Goal: Task Accomplishment & Management: Manage account settings

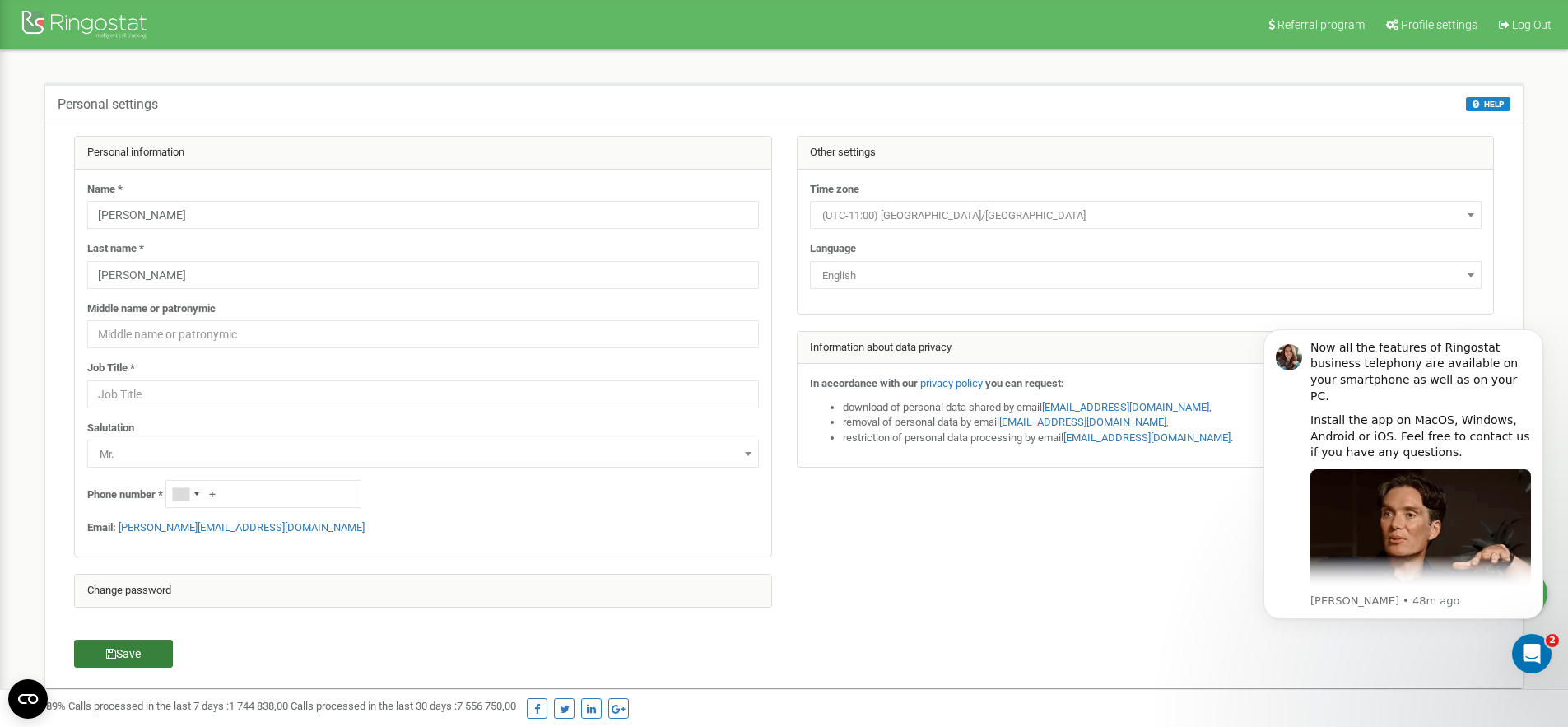
click at [148, 656] on button "Save" at bounding box center [123, 653] width 99 height 28
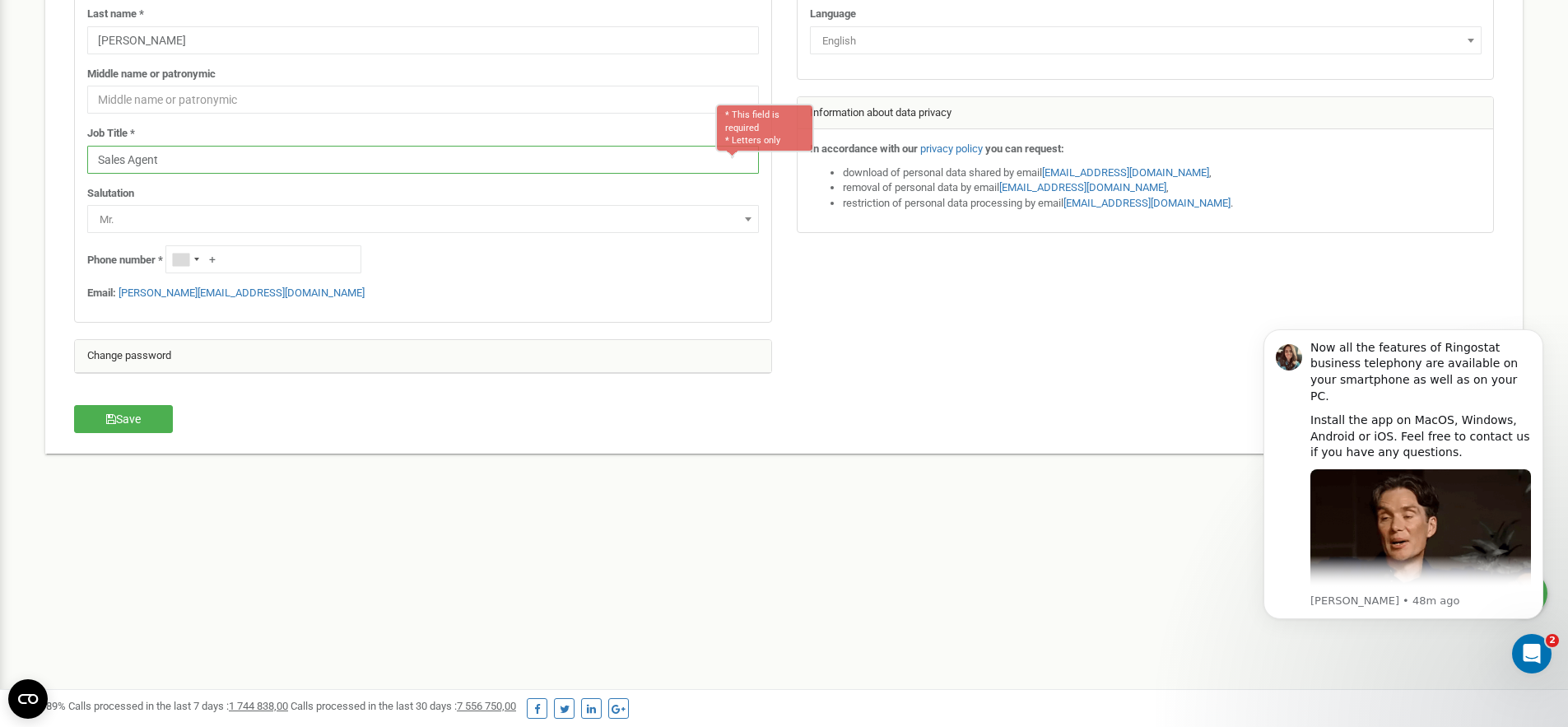
scroll to position [240, 0]
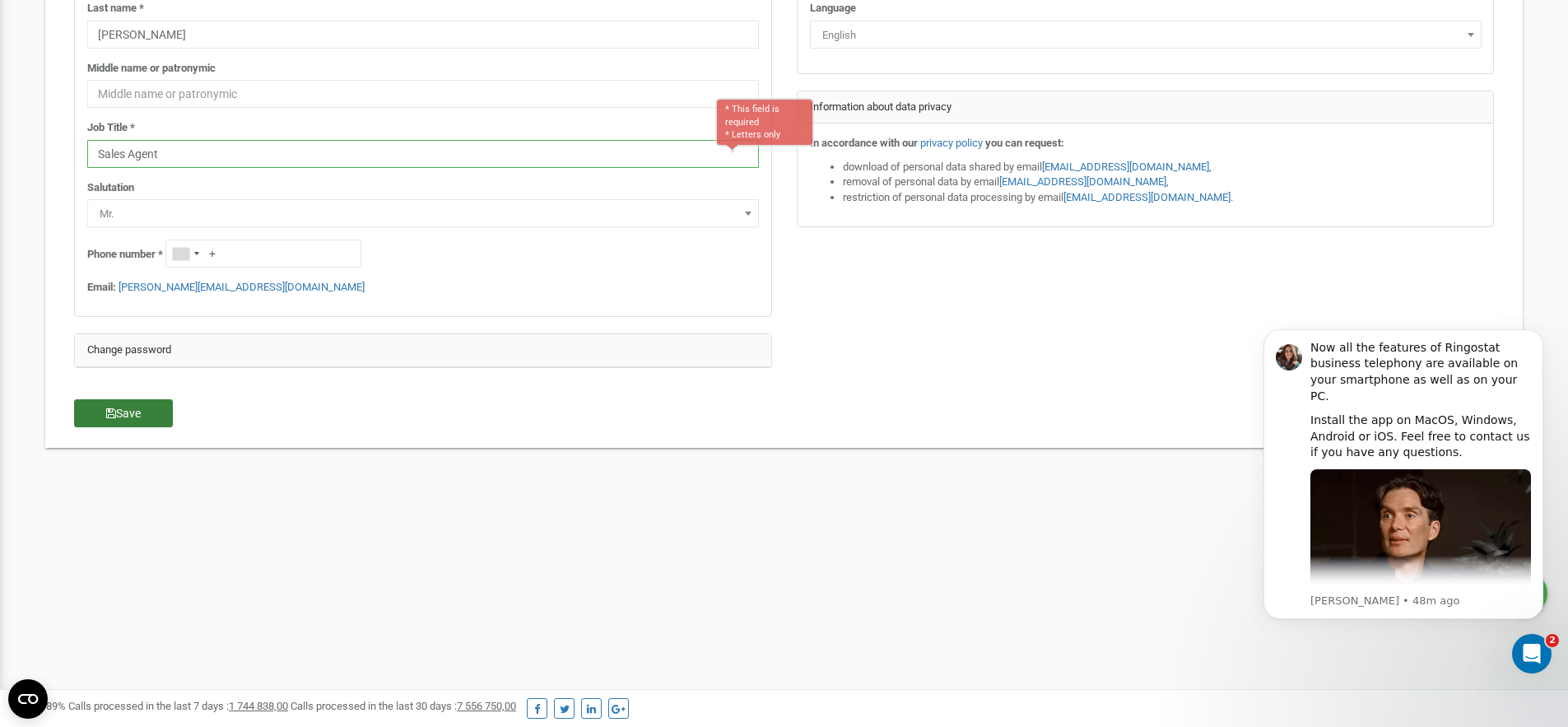
type input "Sales Agent"
click at [142, 414] on button "Save" at bounding box center [123, 413] width 99 height 28
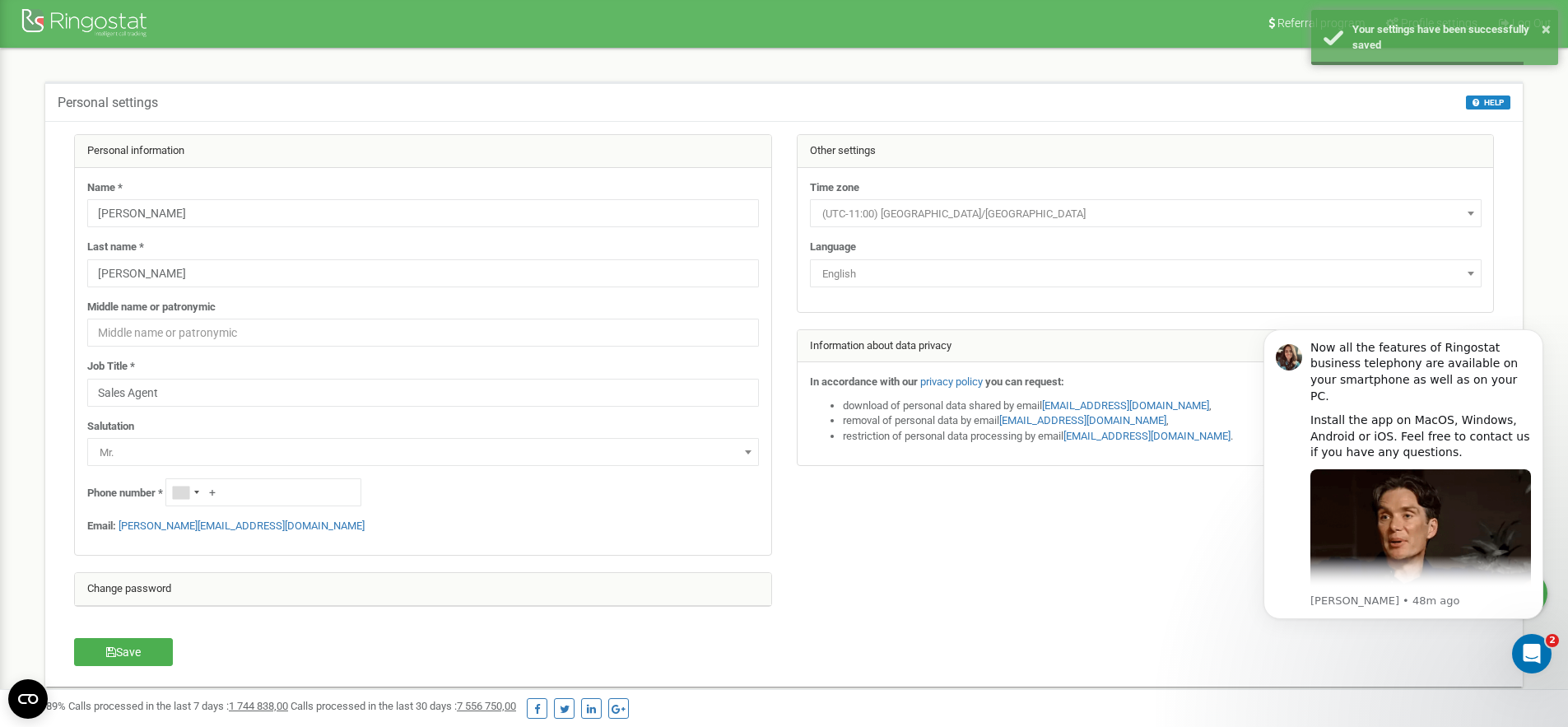
scroll to position [0, 0]
click at [128, 25] on div at bounding box center [87, 27] width 132 height 40
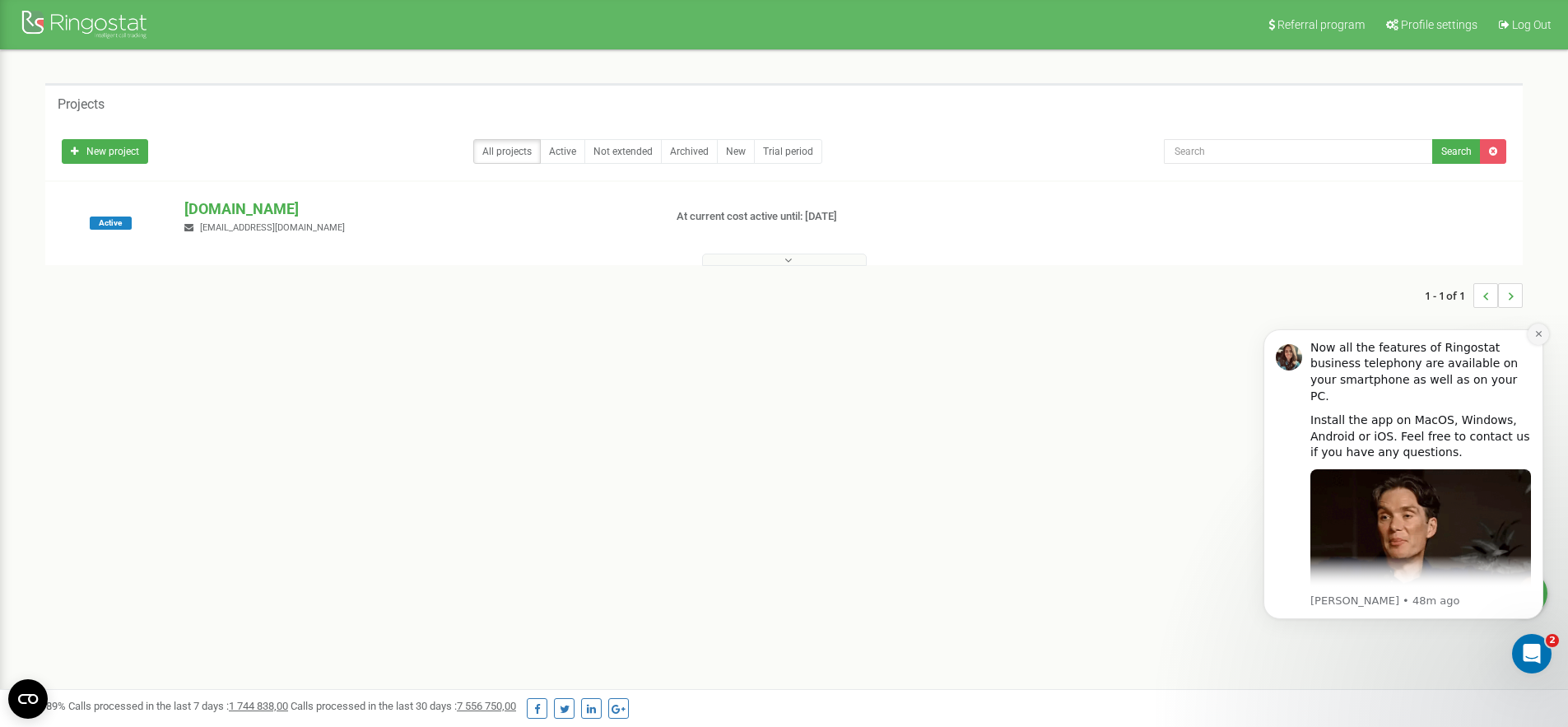
click at [1535, 336] on icon "Dismiss notification" at bounding box center [1538, 333] width 6 height 6
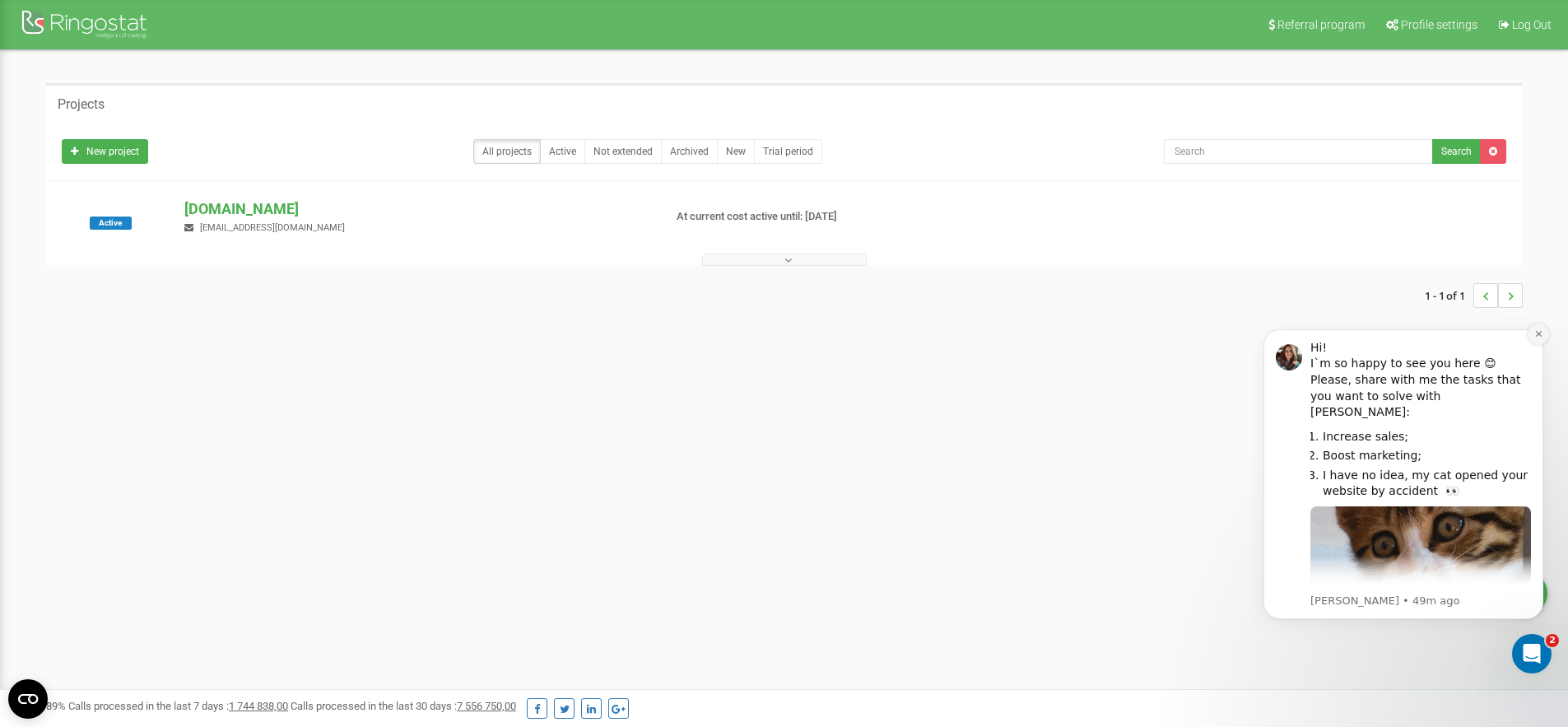
click at [1544, 335] on button "Dismiss notification" at bounding box center [1538, 334] width 22 height 22
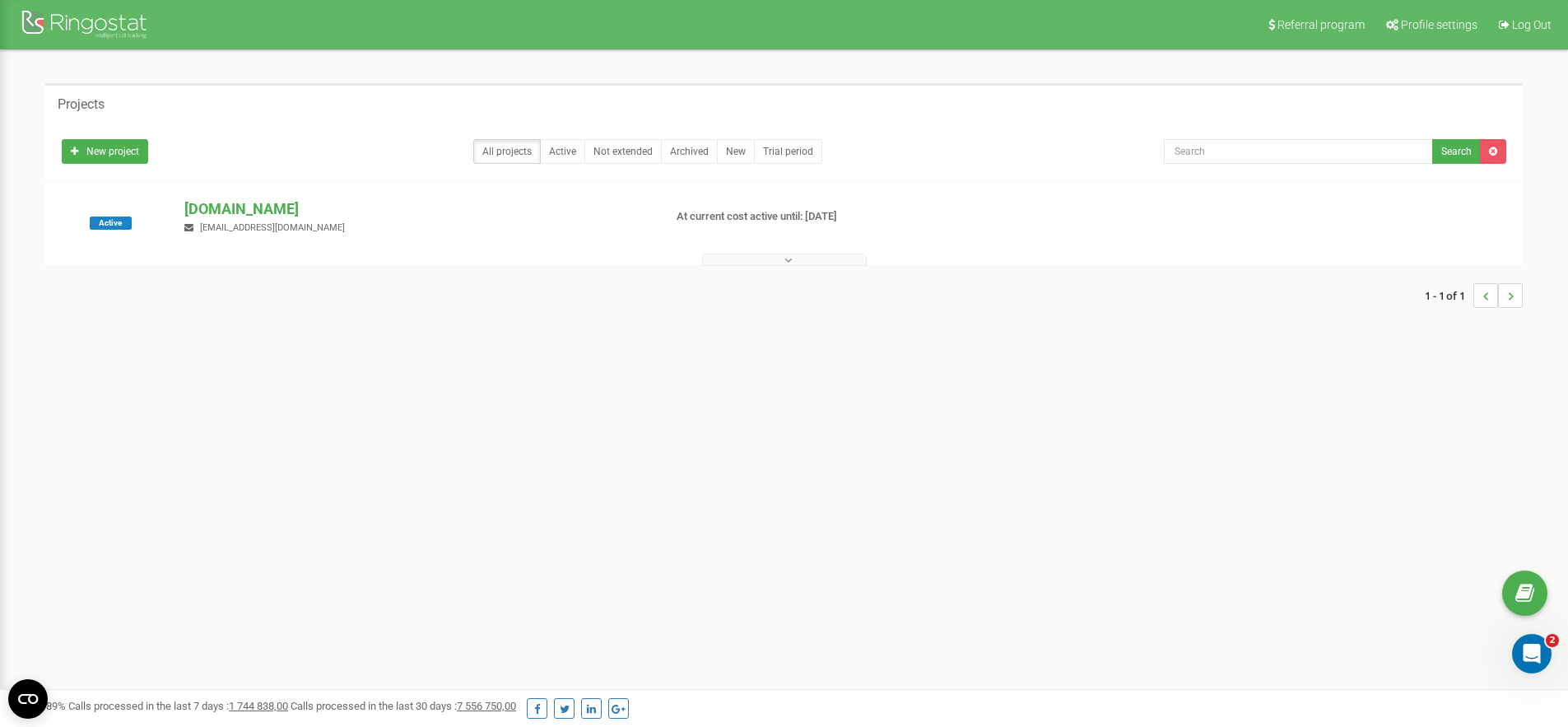
click at [475, 435] on div "Referral program Profile settings Log Out Projects New project All projects Act…" at bounding box center [784, 494] width 1568 height 987
click at [829, 255] on button at bounding box center [784, 259] width 165 height 12
click at [828, 255] on button at bounding box center [784, 259] width 165 height 12
click at [782, 263] on button at bounding box center [784, 259] width 165 height 12
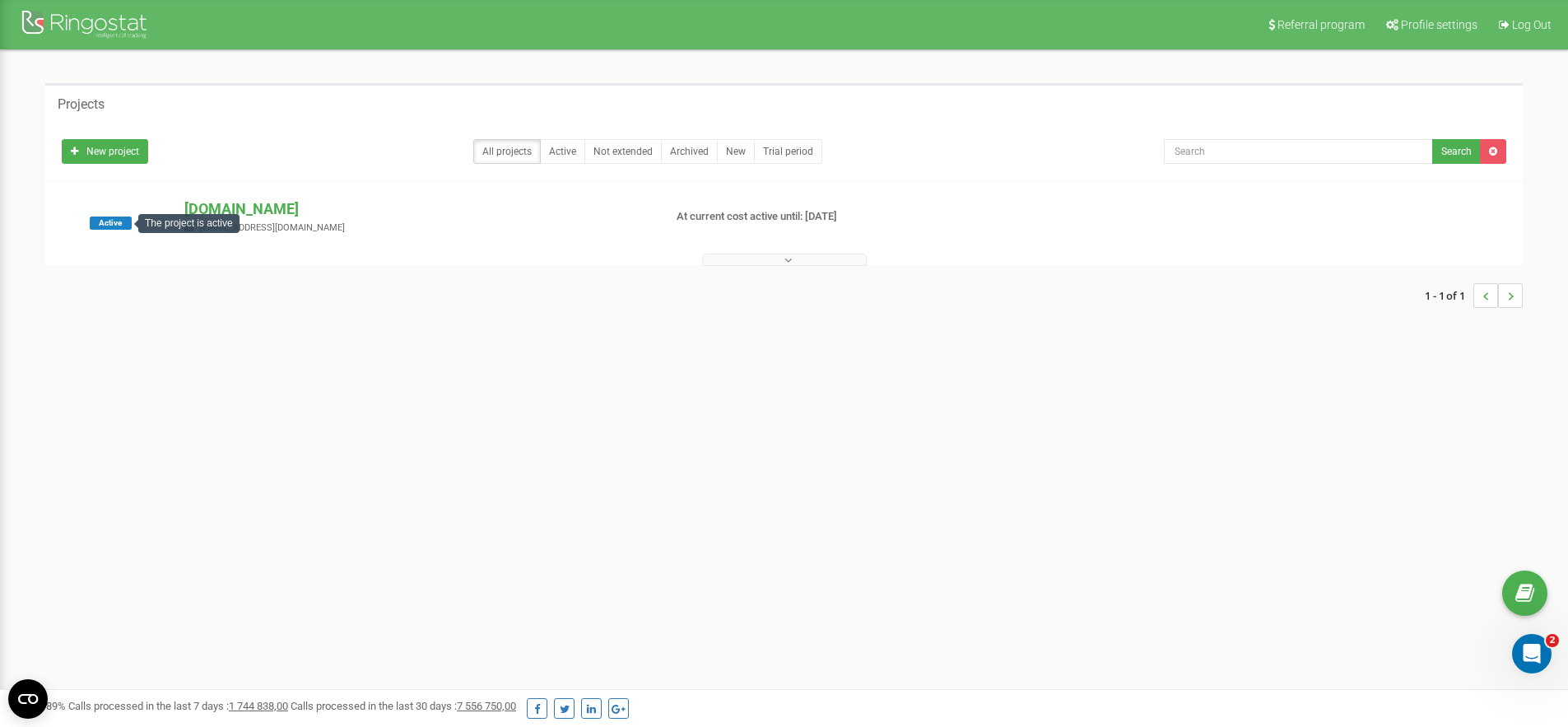
click at [156, 218] on div "The project is active" at bounding box center [188, 224] width 102 height 19
click at [378, 221] on div "sellavi.com admin@sellavi.com" at bounding box center [417, 217] width 489 height 36
click at [232, 212] on p "sellavi.com" at bounding box center [417, 209] width 465 height 22
click at [260, 210] on p "sellavi.com" at bounding box center [417, 209] width 465 height 22
click at [1451, 23] on span "Profile settings" at bounding box center [1439, 24] width 76 height 13
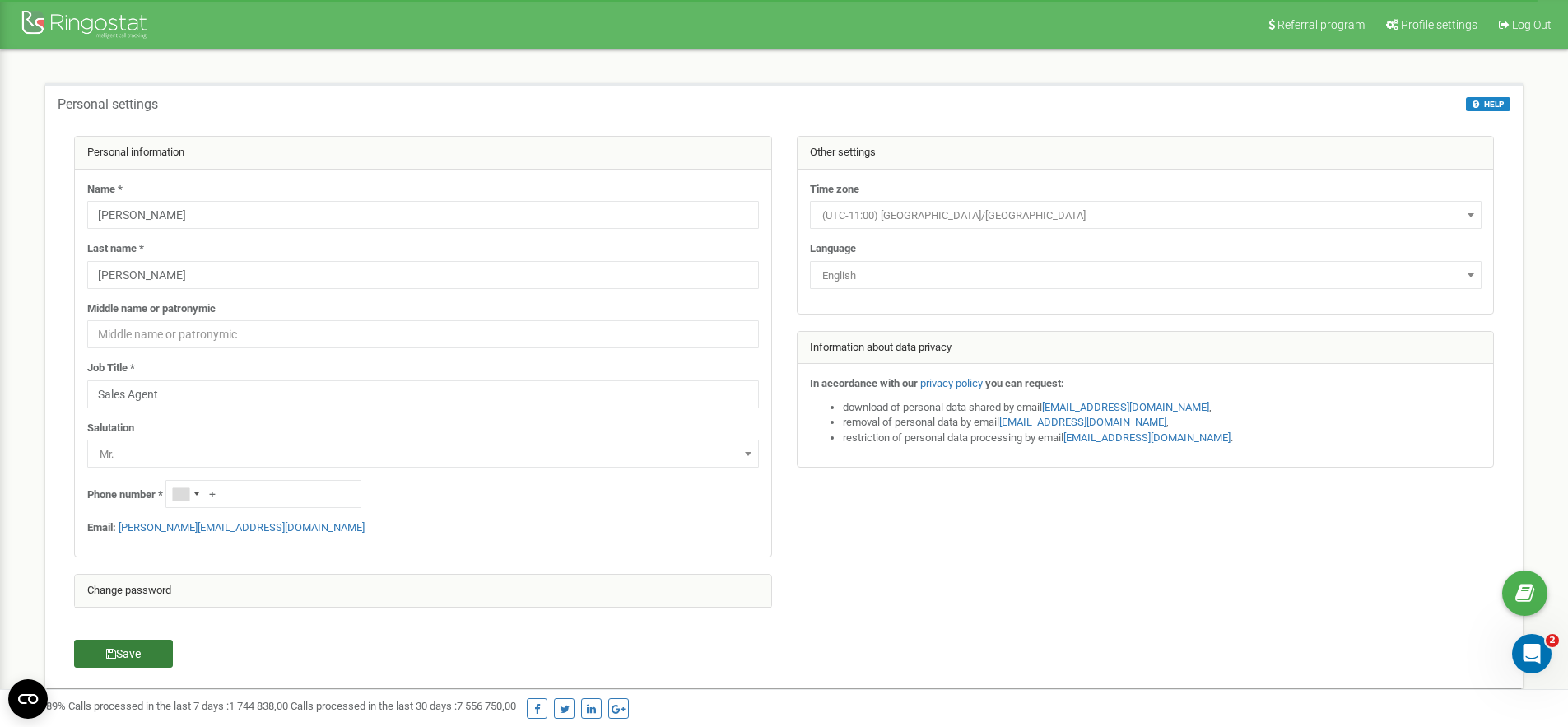
click at [161, 647] on button "Save" at bounding box center [123, 653] width 99 height 28
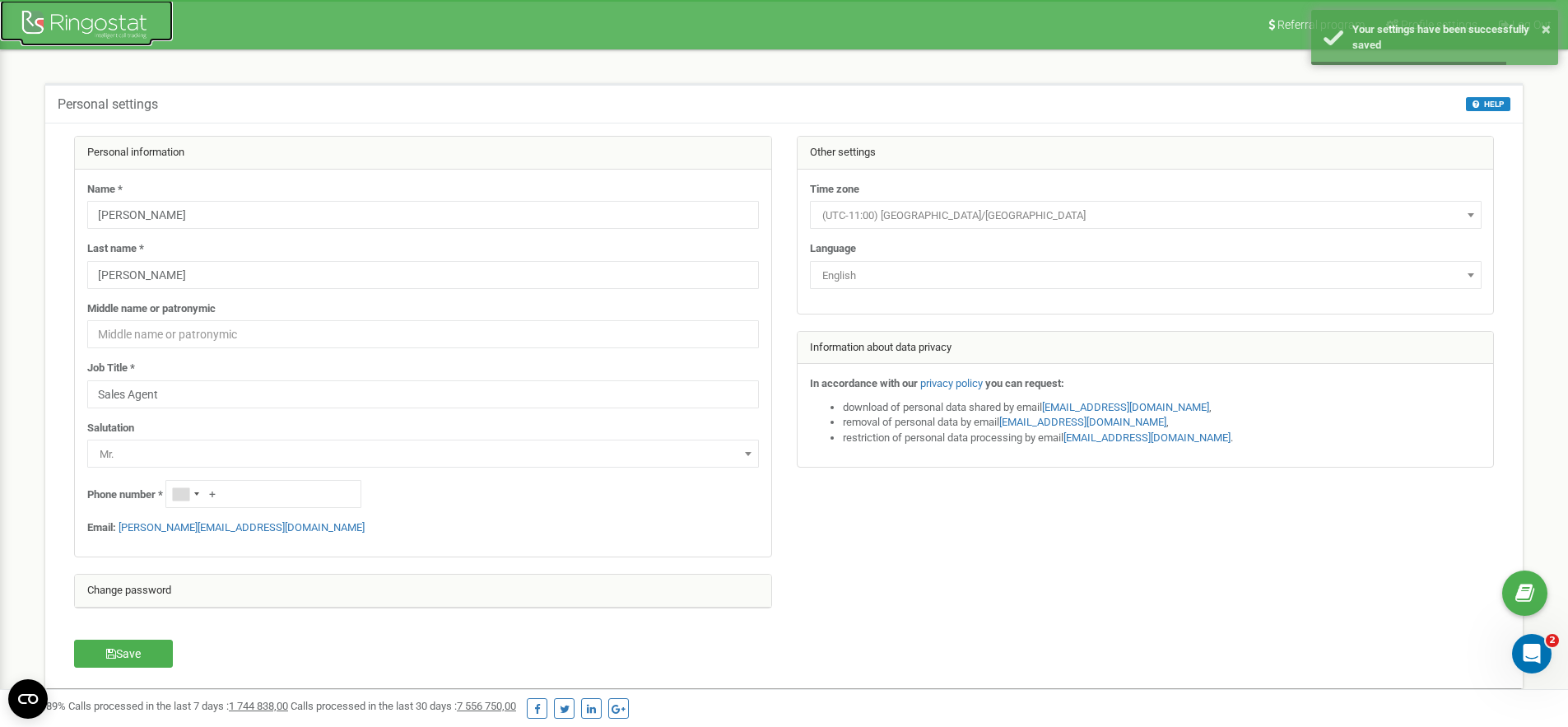
click at [86, 12] on div at bounding box center [87, 27] width 132 height 40
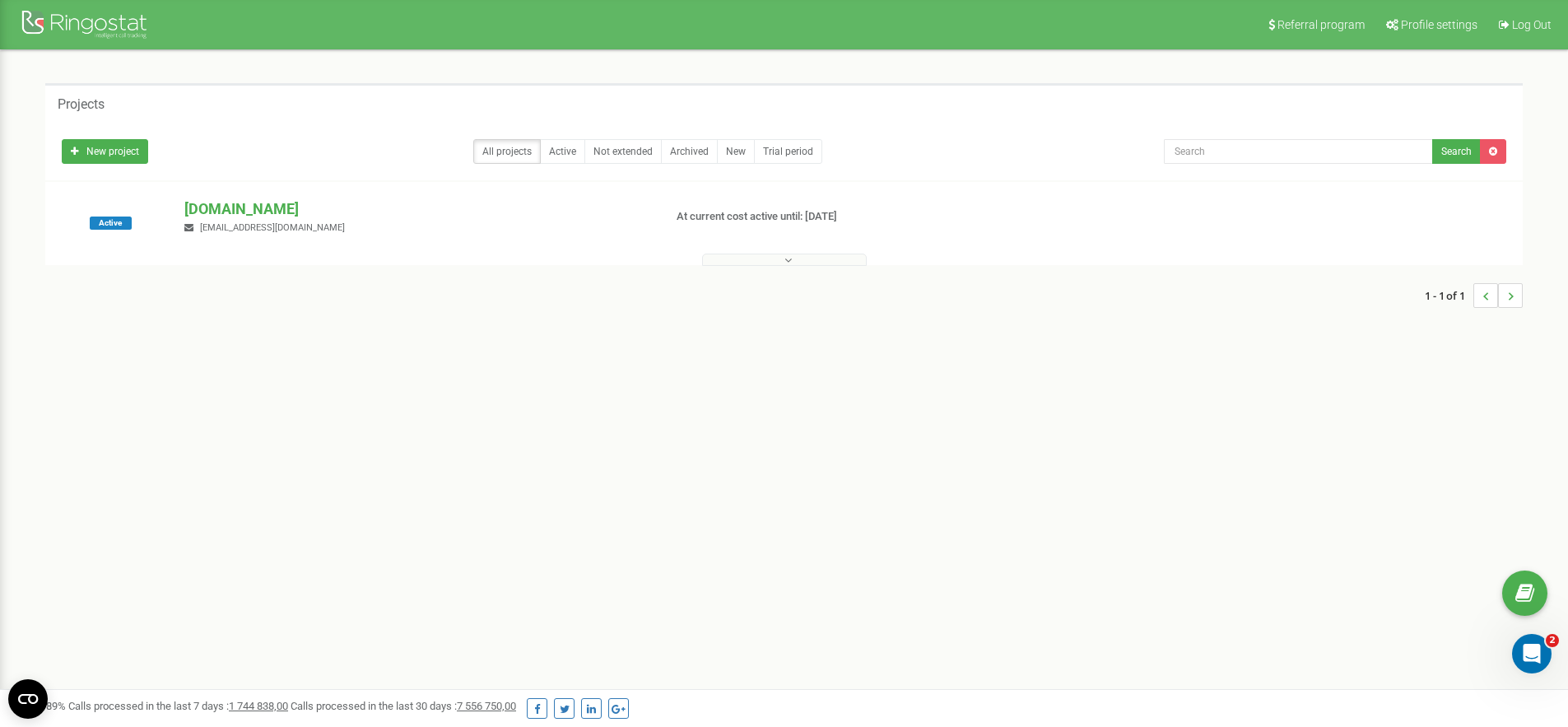
click at [570, 405] on div "Referral program Profile settings Log Out Projects New project All projects Act…" at bounding box center [784, 494] width 1568 height 987
click at [1434, 18] on span "Profile settings" at bounding box center [1439, 24] width 76 height 13
